Goal: Navigation & Orientation: Find specific page/section

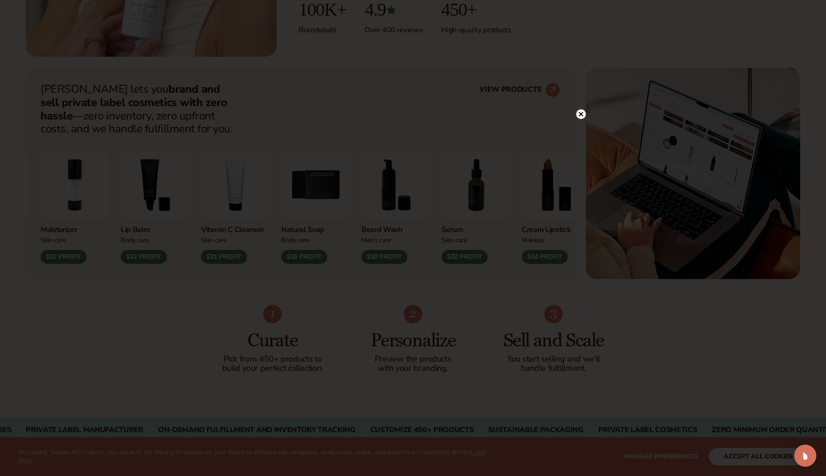
scroll to position [320, 0]
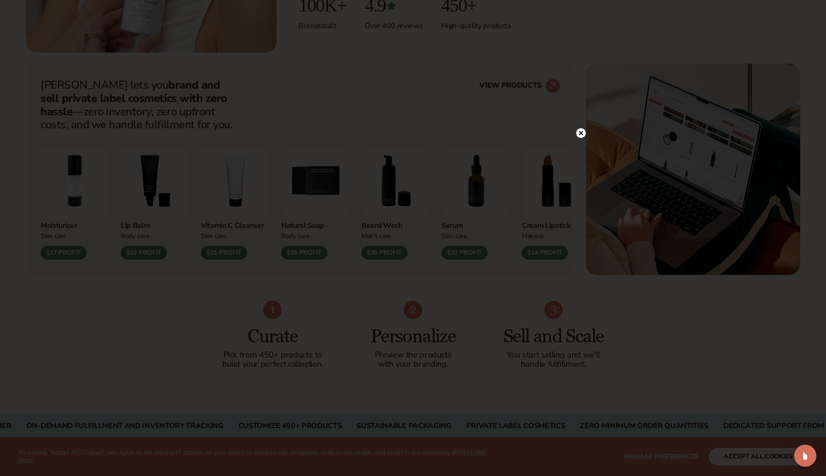
click at [580, 132] on icon at bounding box center [581, 133] width 5 height 5
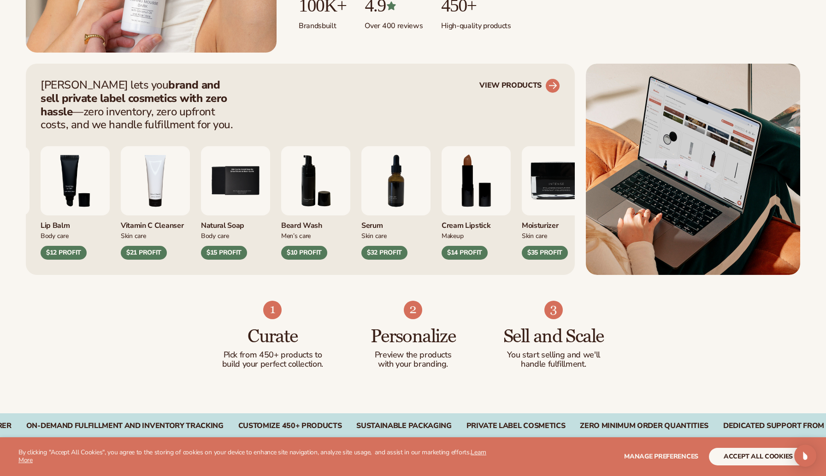
click at [539, 85] on link "VIEW PRODUCTS" at bounding box center [520, 85] width 81 height 15
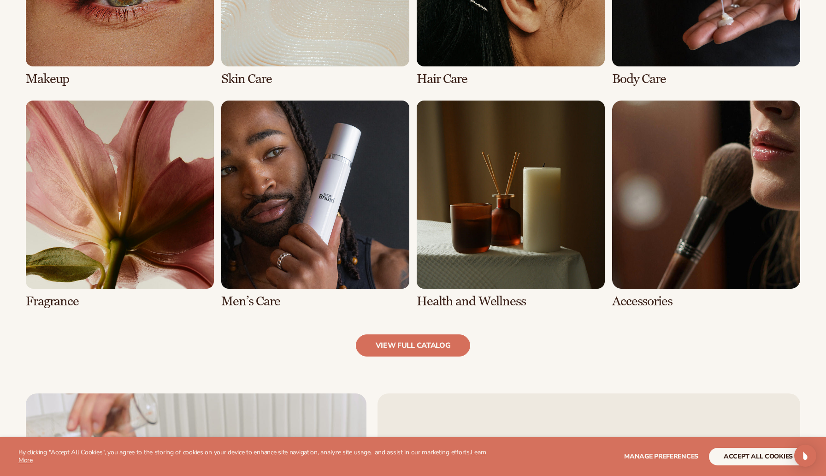
scroll to position [820, 0]
